Goal: Task Accomplishment & Management: Manage account settings

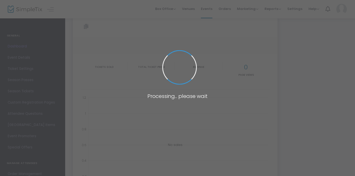
scroll to position [20, 0]
type input "[URL][DOMAIN_NAME]"
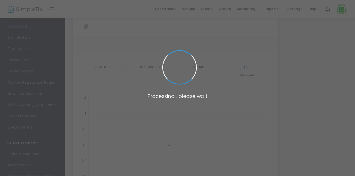
type input "[URL][DOMAIN_NAME]"
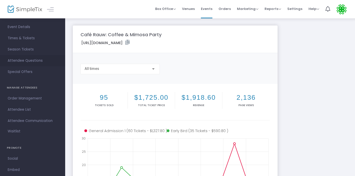
scroll to position [0, 0]
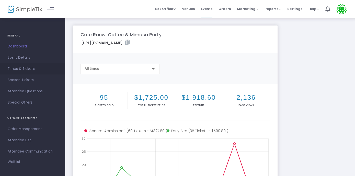
click at [23, 74] on link "Times & Tickets" at bounding box center [32, 68] width 65 height 11
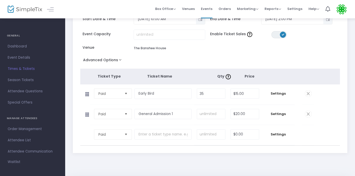
scroll to position [41, 0]
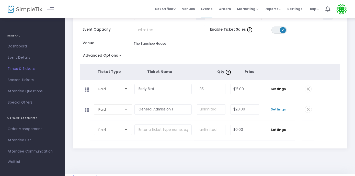
click at [277, 111] on span "Settings" at bounding box center [278, 109] width 28 height 5
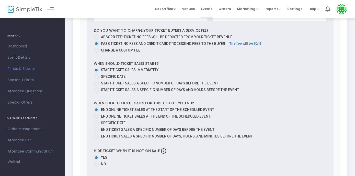
scroll to position [267, 0]
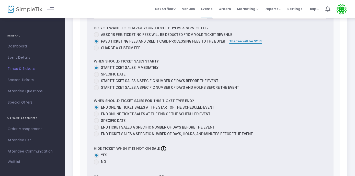
click at [98, 117] on span at bounding box center [96, 114] width 5 height 5
click at [96, 117] on input "End online ticket sales at the end of the scheduled event" at bounding box center [96, 117] width 0 height 0
radio input "true"
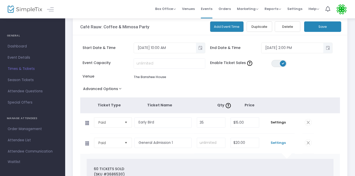
scroll to position [0, 0]
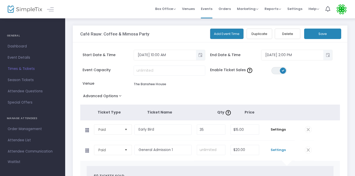
click at [316, 35] on button "Save" at bounding box center [322, 34] width 37 height 10
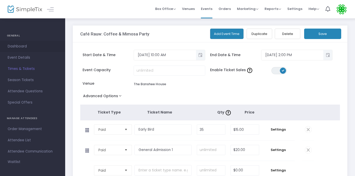
click at [22, 50] on span "Dashboard" at bounding box center [33, 46] width 50 height 7
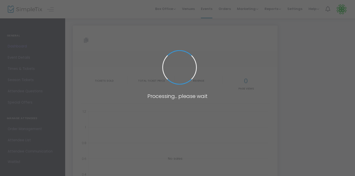
type input "[URL][DOMAIN_NAME]"
